Goal: Task Accomplishment & Management: Use online tool/utility

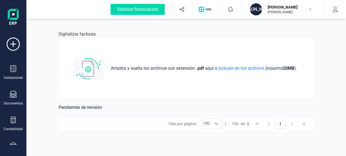
scroll to position [118, 0]
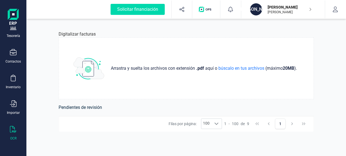
click at [283, 6] on p "[PERSON_NAME]" at bounding box center [290, 6] width 44 height 5
click at [195, 30] on div "Digitalizar facturas Arrastra y suelta los archivos con extensión .pdf aquí o b…" at bounding box center [186, 87] width 282 height 138
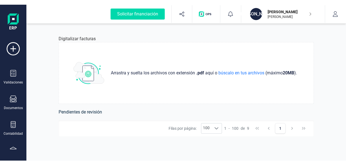
scroll to position [118, 0]
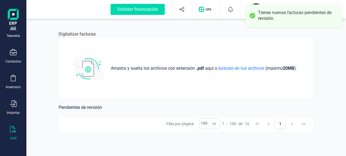
click at [296, 16] on div "Tienes nuevas facturas pendientes de revisión." at bounding box center [297, 16] width 79 height 12
click at [296, 13] on div "Tienes nuevas facturas pendientes de revisión." at bounding box center [297, 16] width 79 height 12
click at [252, 16] on div at bounding box center [253, 16] width 8 height 8
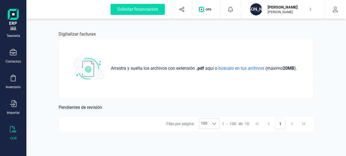
click at [88, 107] on h6 "Pendientes de revisión" at bounding box center [186, 107] width 255 height 8
click at [214, 123] on icon at bounding box center [214, 123] width 4 height 4
click at [209, 80] on li "10" at bounding box center [209, 81] width 20 height 10
click at [95, 109] on h6 "Pendientes de revisión" at bounding box center [186, 107] width 255 height 8
click at [335, 8] on icon "button" at bounding box center [334, 9] width 5 height 5
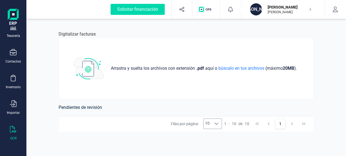
click at [293, 5] on p "[PERSON_NAME]" at bounding box center [290, 6] width 44 height 5
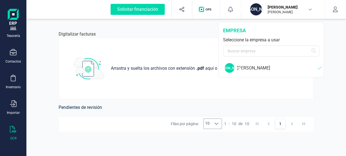
click at [187, 32] on div "Digitalizar facturas" at bounding box center [186, 34] width 255 height 7
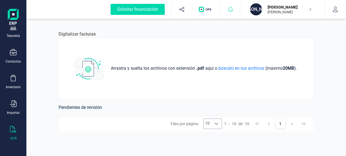
click at [232, 10] on icon at bounding box center [230, 9] width 5 height 5
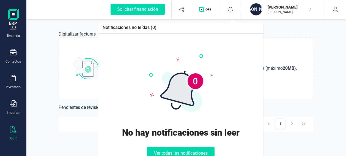
click at [302, 30] on div "Digitalizar facturas Arrastra y suelta los archivos con extensión .pdf aquí o b…" at bounding box center [186, 87] width 282 height 138
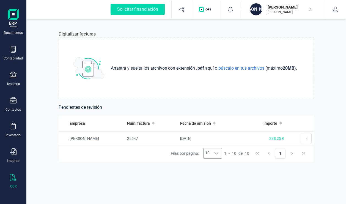
scroll to position [70, 0]
click at [305, 139] on icon at bounding box center [305, 138] width 1 height 4
click at [271, 138] on span "238,25 €" at bounding box center [276, 138] width 15 height 4
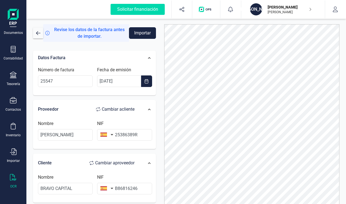
click at [144, 32] on button "Importar" at bounding box center [142, 33] width 27 height 12
